Goal: Browse casually

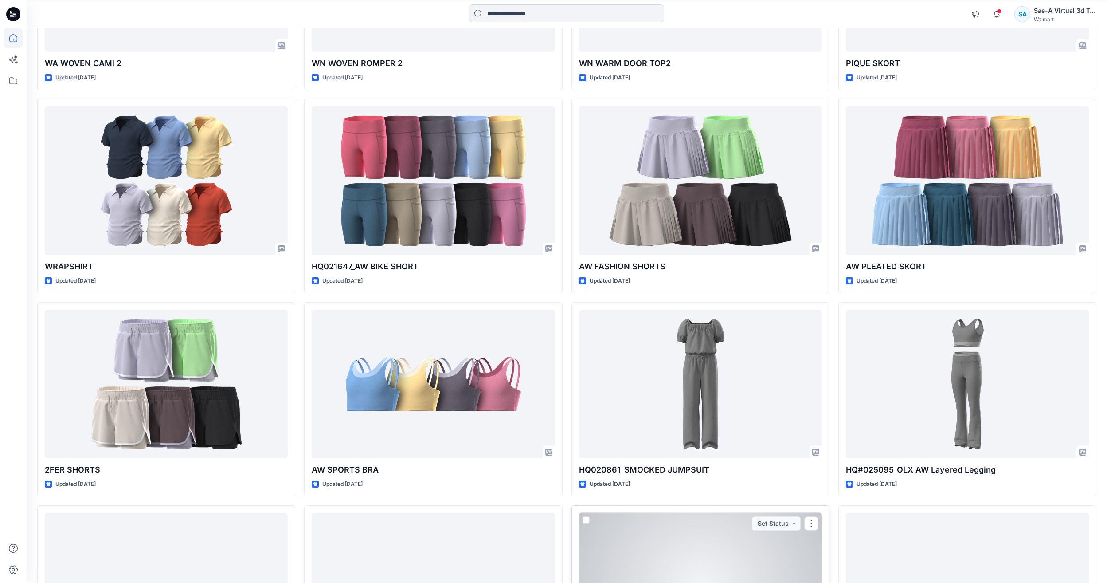
scroll to position [1658, 0]
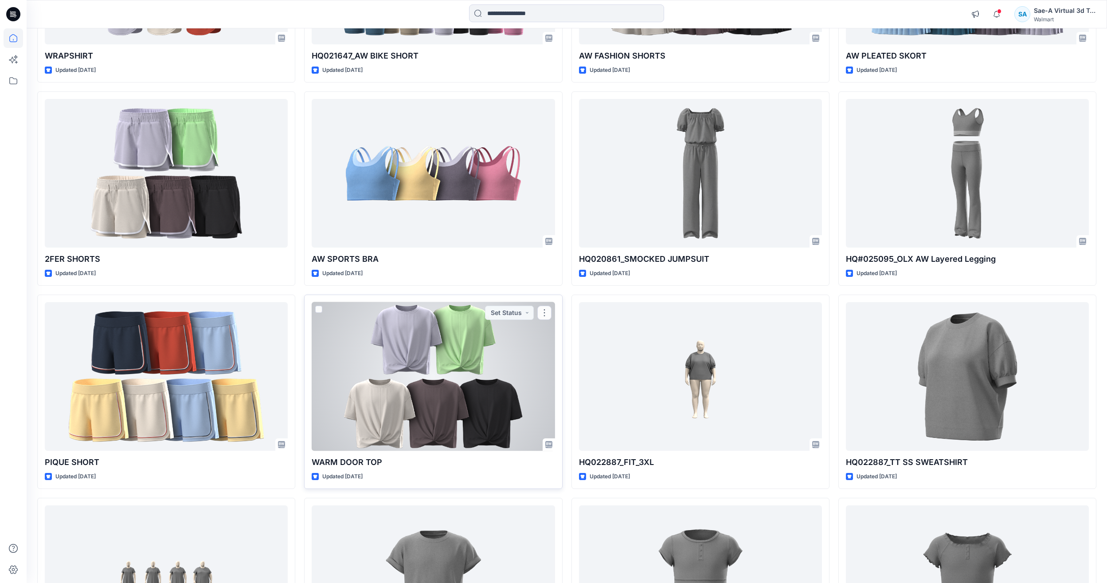
click at [418, 372] on div at bounding box center [433, 376] width 243 height 149
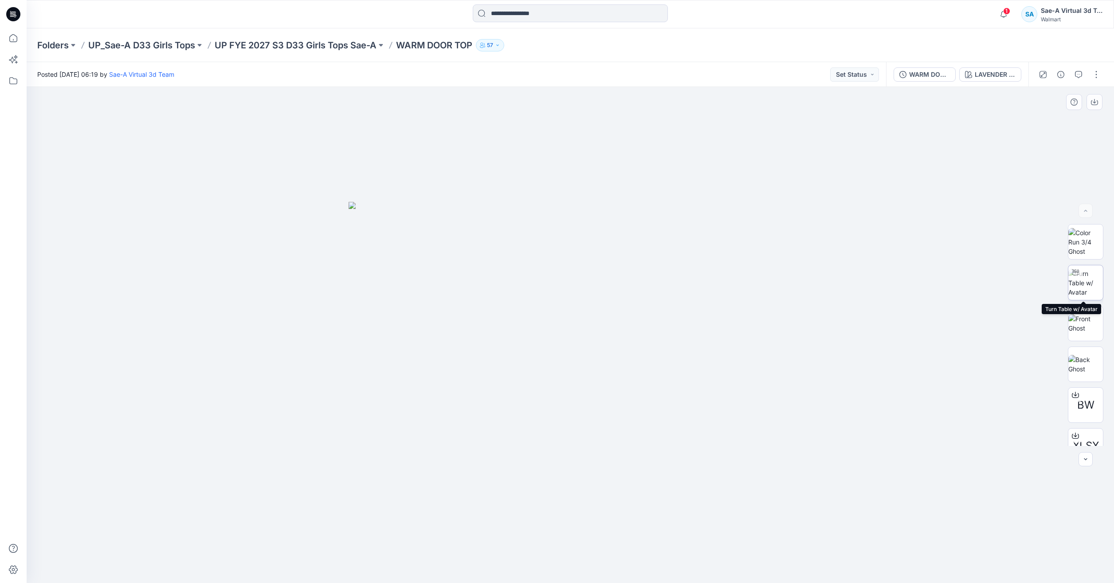
click at [1076, 284] on img at bounding box center [1085, 283] width 35 height 28
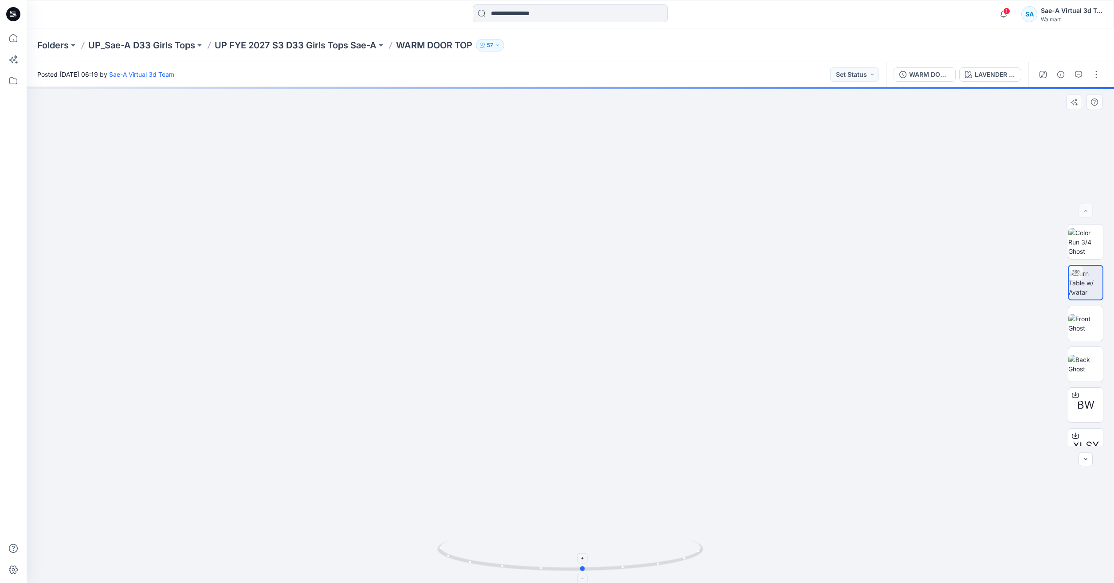
drag, startPoint x: 651, startPoint y: 570, endPoint x: 664, endPoint y: 554, distance: 20.5
click at [664, 554] on icon at bounding box center [571, 556] width 268 height 33
click at [1076, 76] on button "button" at bounding box center [1078, 74] width 14 height 14
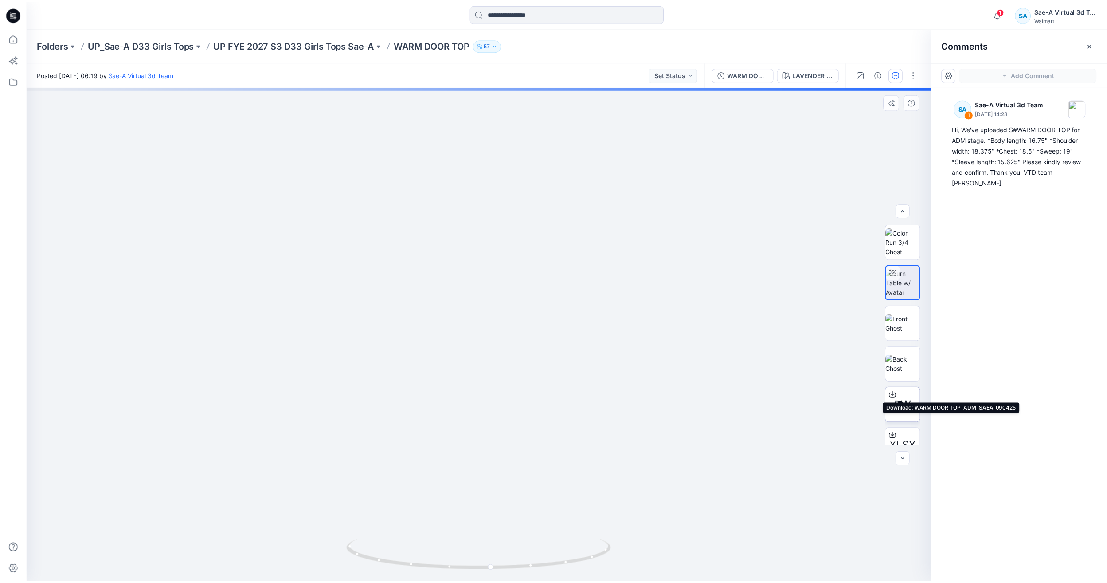
scroll to position [99, 0]
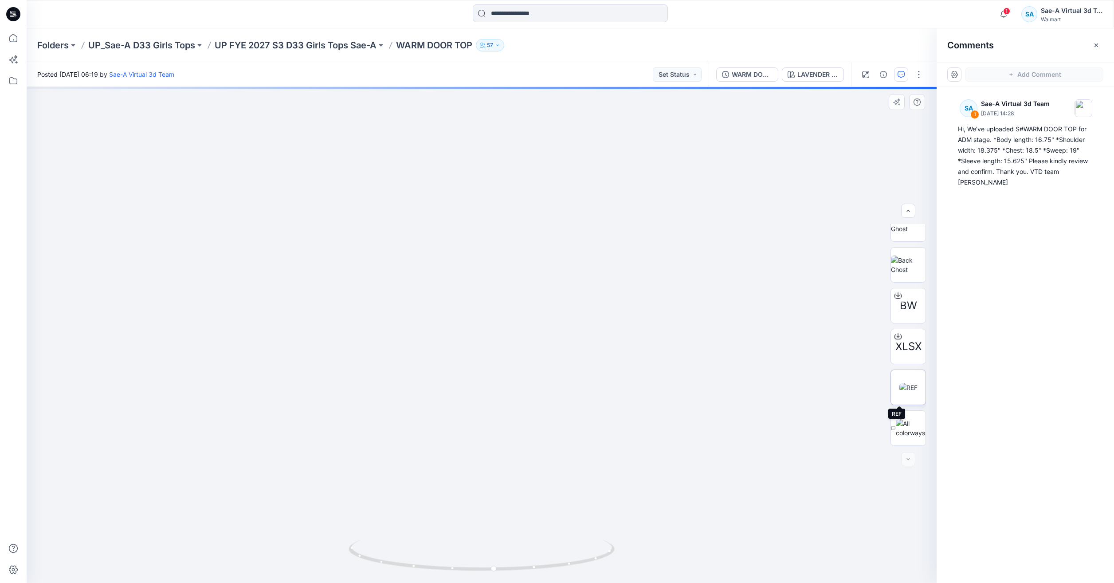
click at [899, 392] on img at bounding box center [908, 387] width 18 height 9
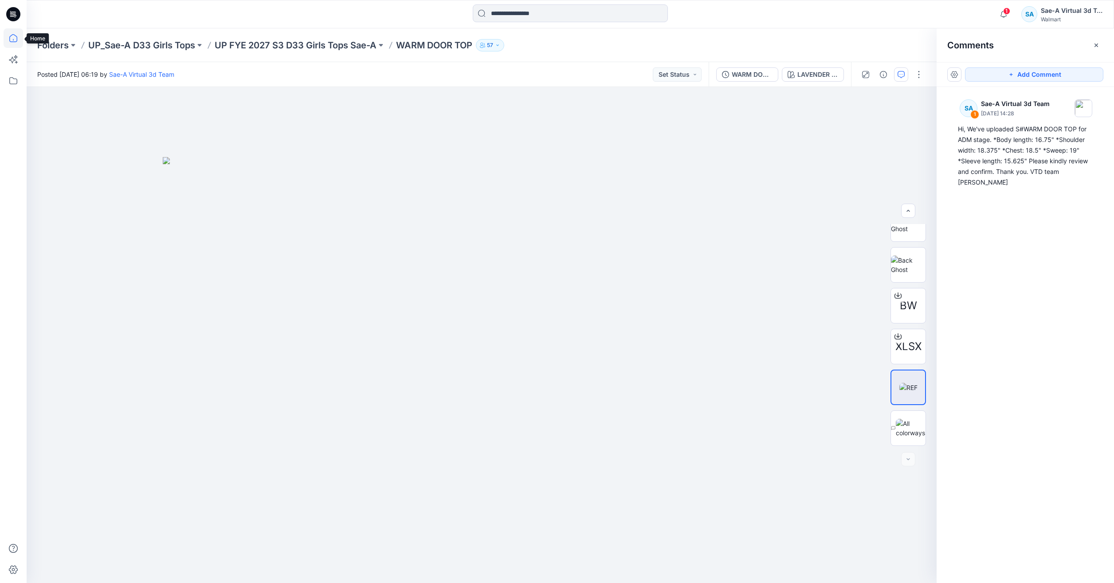
click at [11, 41] on icon at bounding box center [14, 38] width 20 height 20
